Goal: Find specific page/section: Find specific page/section

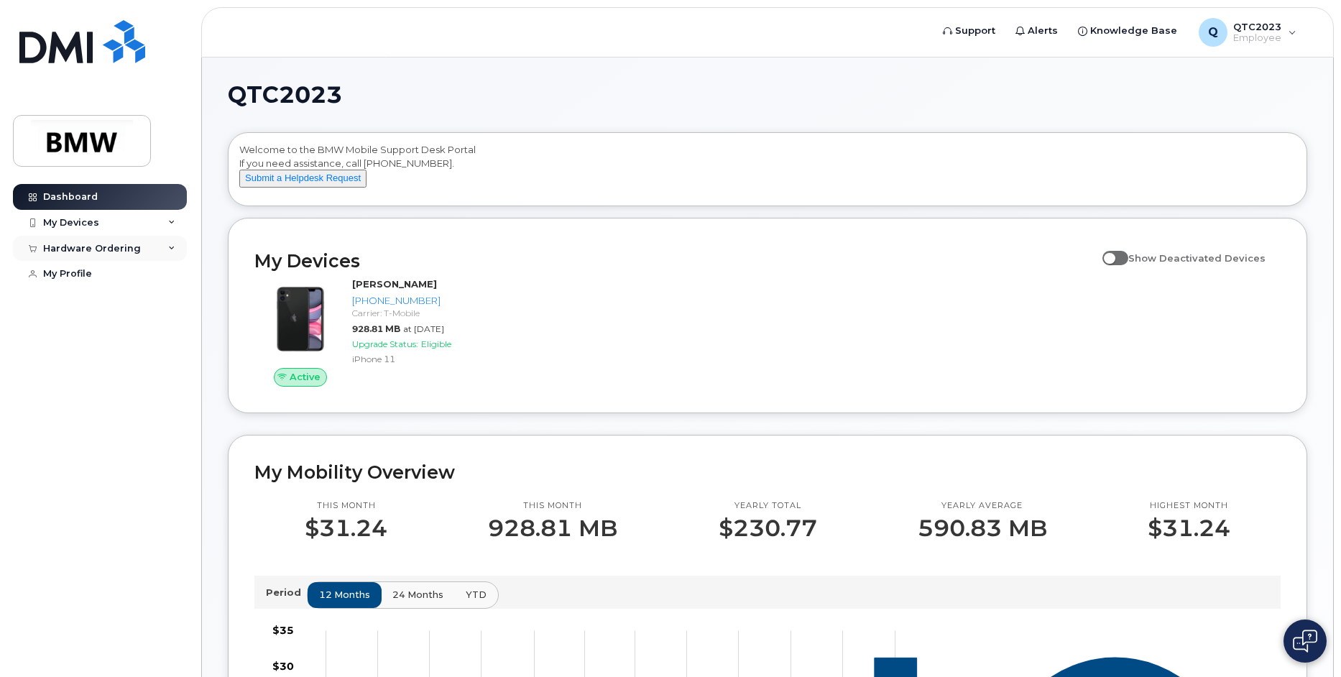
click at [178, 246] on div "Hardware Ordering" at bounding box center [100, 249] width 174 height 26
click at [79, 294] on link "My Profile" at bounding box center [100, 301] width 174 height 26
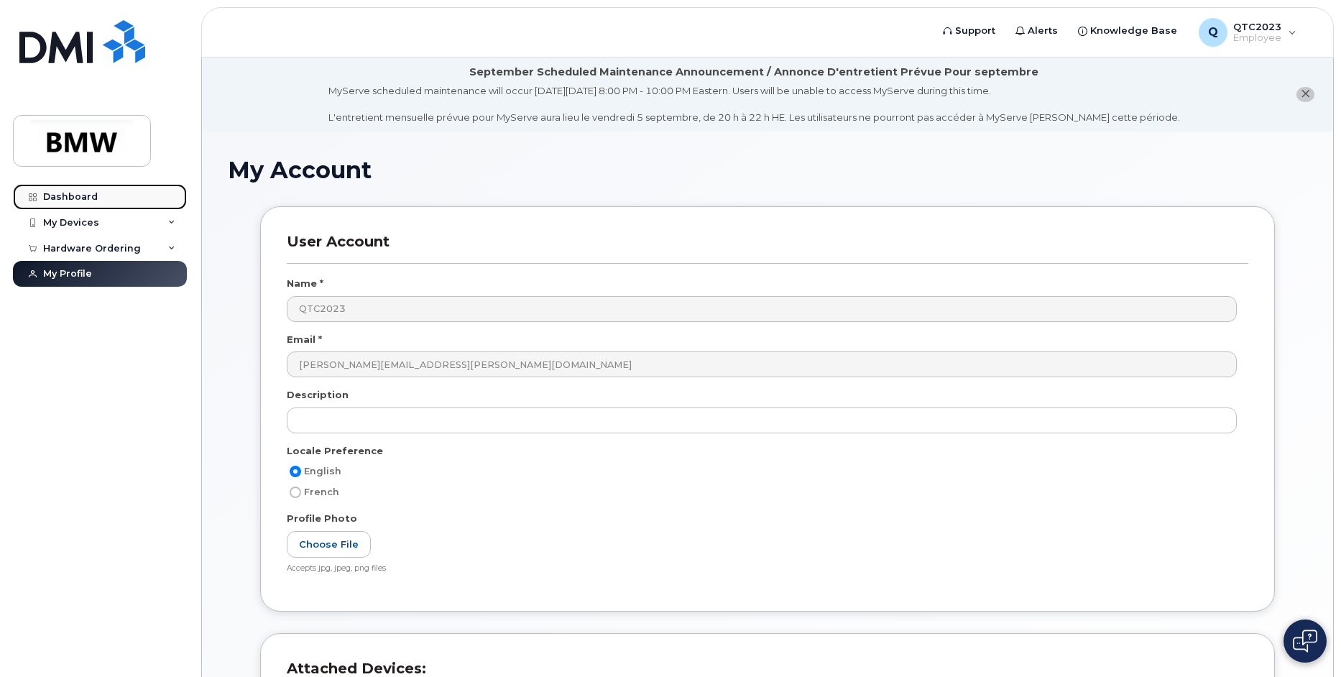
click at [69, 193] on div "Dashboard" at bounding box center [70, 197] width 55 height 12
